Goal: Complete application form

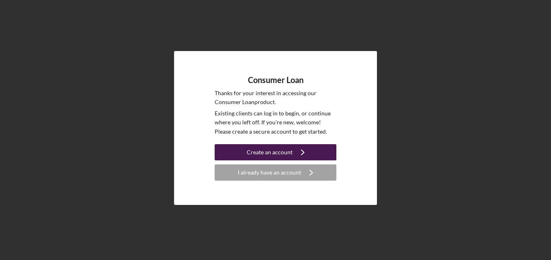
click at [294, 151] on icon "Icon/Navigate" at bounding box center [302, 152] width 20 height 20
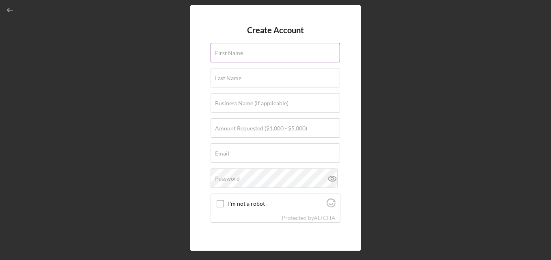
click at [264, 51] on div "First Name" at bounding box center [275, 53] width 130 height 20
type input "[PERSON_NAME]"
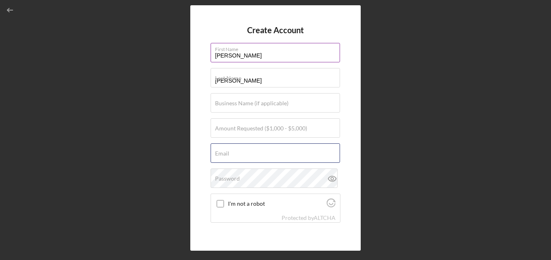
type input "[EMAIL_ADDRESS][DOMAIN_NAME]"
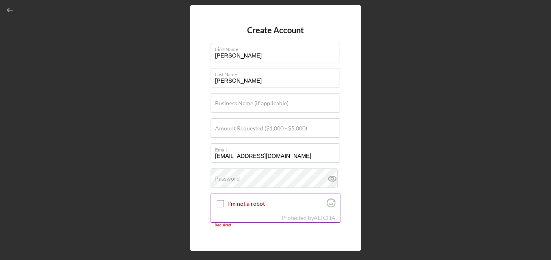
click at [219, 203] on input "I'm not a robot" at bounding box center [220, 203] width 7 height 7
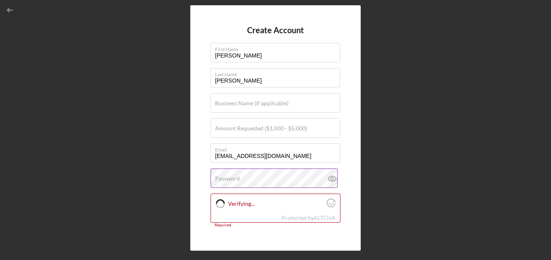
checkbox input "true"
